Goal: Task Accomplishment & Management: Use online tool/utility

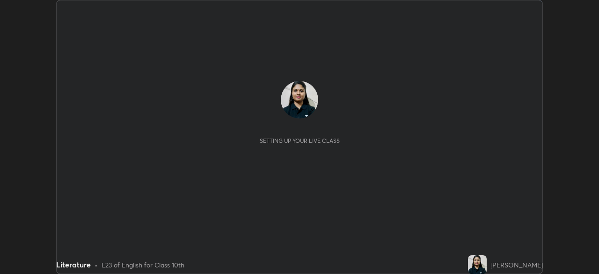
scroll to position [274, 599]
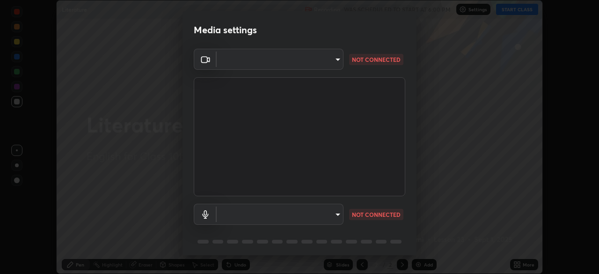
type input "1d6a8d8e3d049e0df573fcc8f71ee58031d2775e3e03122f9be361fa2901a04b"
type input "communications"
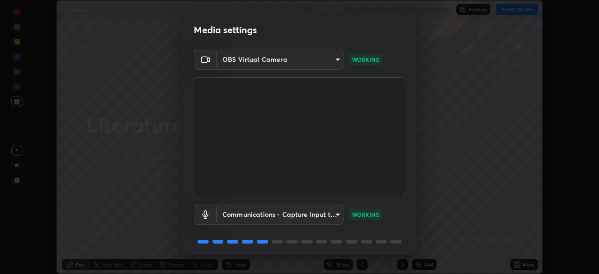
scroll to position [33, 0]
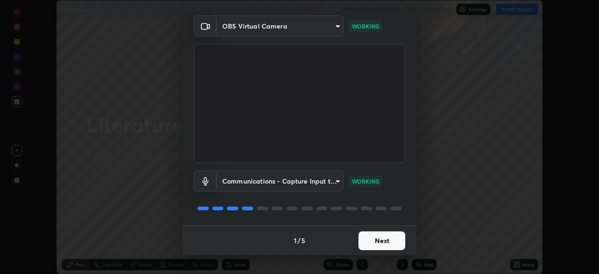
click at [373, 244] on button "Next" at bounding box center [382, 240] width 47 height 19
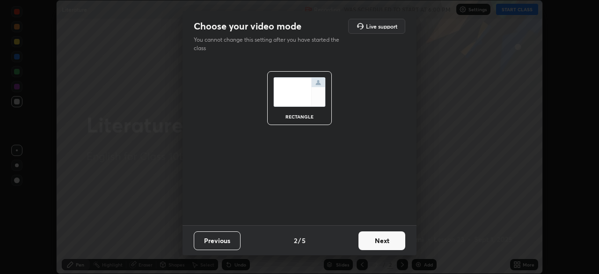
scroll to position [0, 0]
click at [371, 244] on button "Next" at bounding box center [382, 240] width 47 height 19
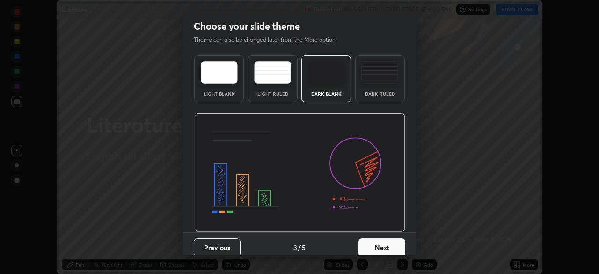
click at [374, 246] on button "Next" at bounding box center [382, 247] width 47 height 19
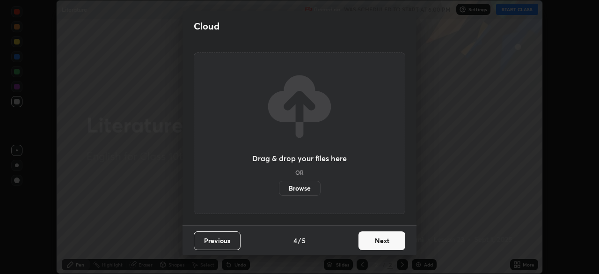
click at [376, 243] on button "Next" at bounding box center [382, 240] width 47 height 19
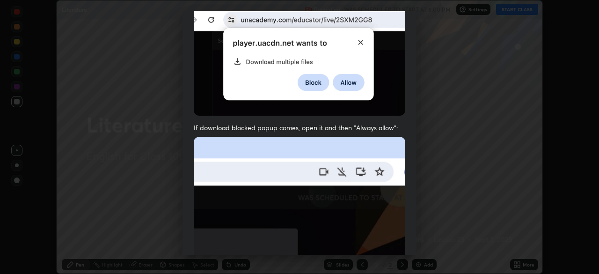
scroll to position [224, 0]
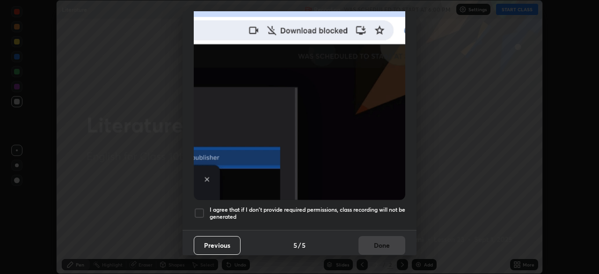
click at [199, 209] on div at bounding box center [199, 212] width 11 height 11
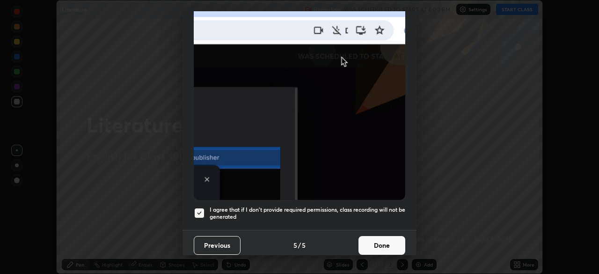
click at [371, 241] on button "Done" at bounding box center [382, 245] width 47 height 19
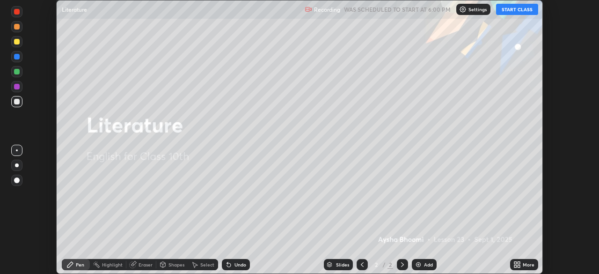
click at [508, 11] on button "START CLASS" at bounding box center [517, 9] width 42 height 11
